Goal: Use online tool/utility: Utilize a website feature to perform a specific function

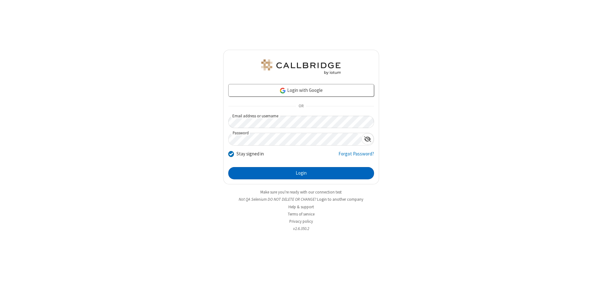
click at [301, 173] on button "Login" at bounding box center [301, 173] width 146 height 13
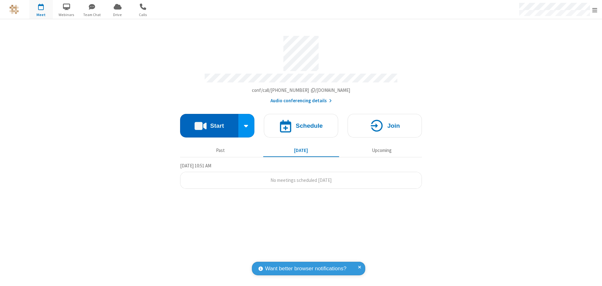
click at [209, 123] on button "Start" at bounding box center [209, 126] width 58 height 24
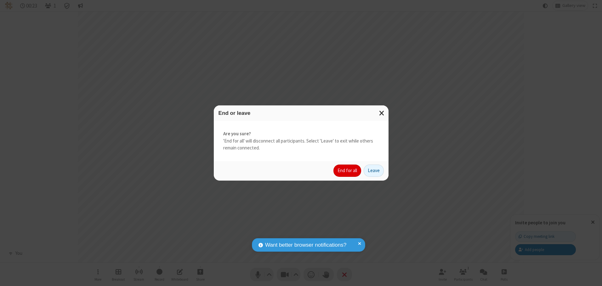
click at [348, 171] on button "End for all" at bounding box center [348, 171] width 28 height 13
